Goal: Find specific page/section: Find specific page/section

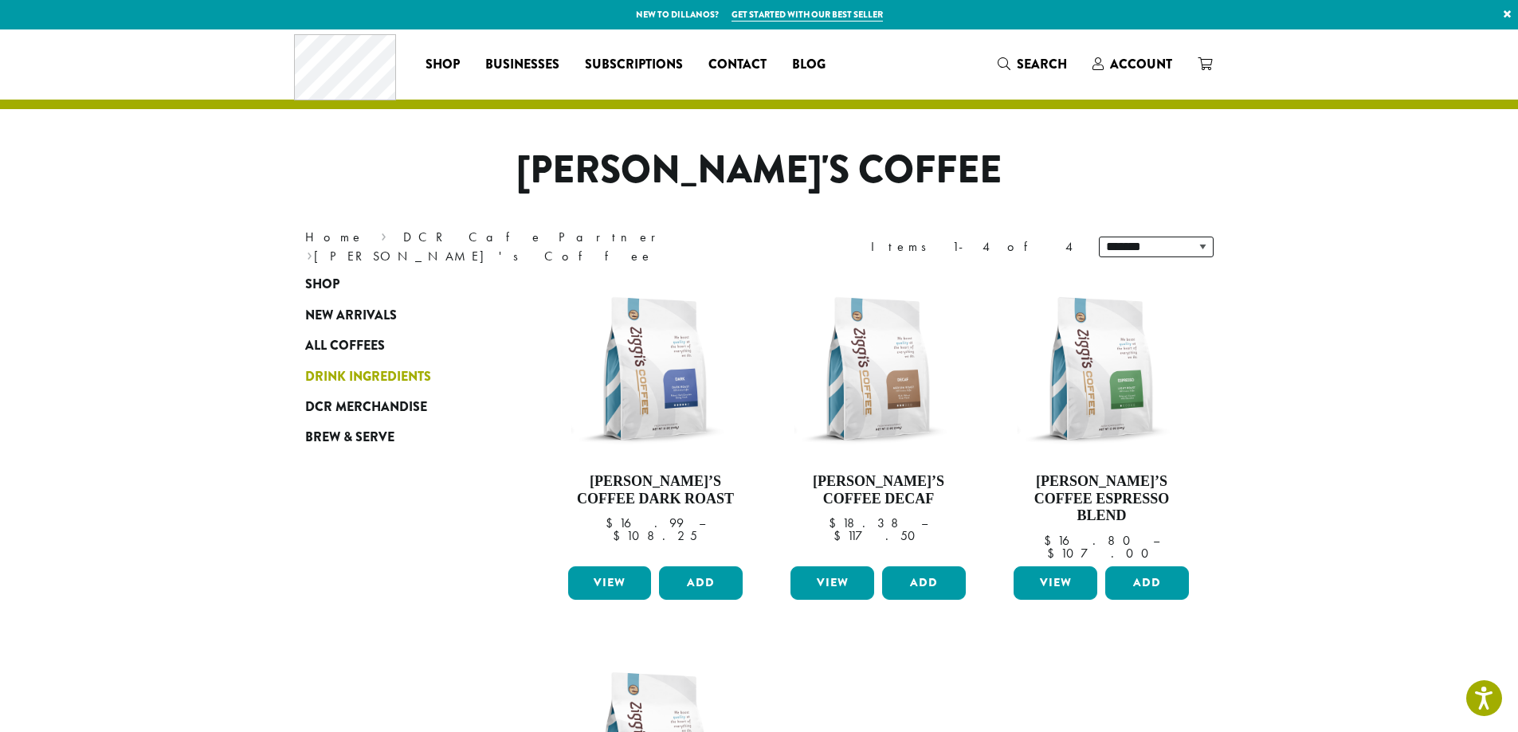
click at [377, 376] on span "Drink Ingredients" at bounding box center [368, 377] width 126 height 20
